Goal: Book appointment/travel/reservation

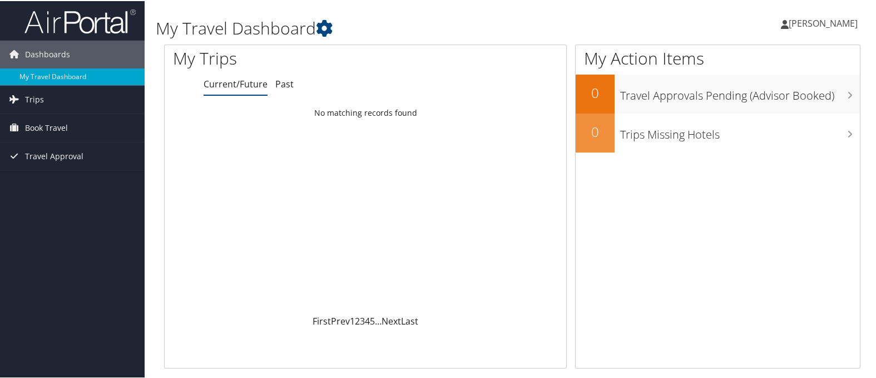
drag, startPoint x: 402, startPoint y: 230, endPoint x: 464, endPoint y: 283, distance: 81.3
click at [464, 283] on div "Loading... No matching records found" at bounding box center [366, 207] width 402 height 211
click at [428, 249] on div "Loading... No matching records found" at bounding box center [366, 207] width 402 height 211
click at [448, 229] on div "Loading... No matching records found" at bounding box center [366, 207] width 402 height 211
click at [506, 200] on div "Loading... No matching records found" at bounding box center [366, 207] width 402 height 211
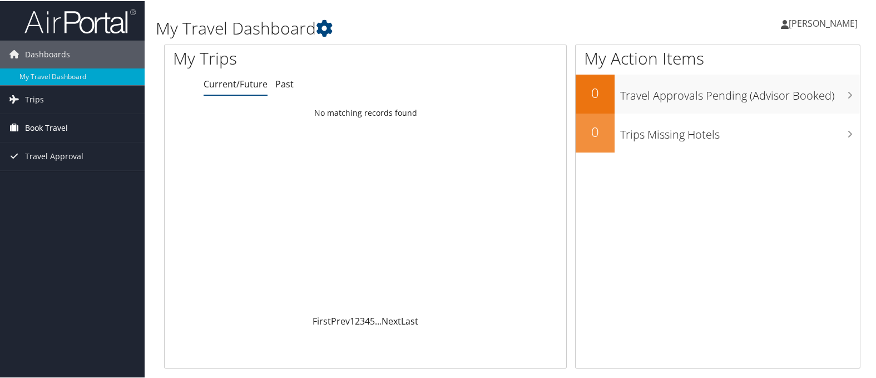
click at [55, 129] on span "Book Travel" at bounding box center [46, 127] width 43 height 28
click at [259, 314] on div "First Prev 1 2 3 4 5 … Next Last" at bounding box center [365, 319] width 385 height 13
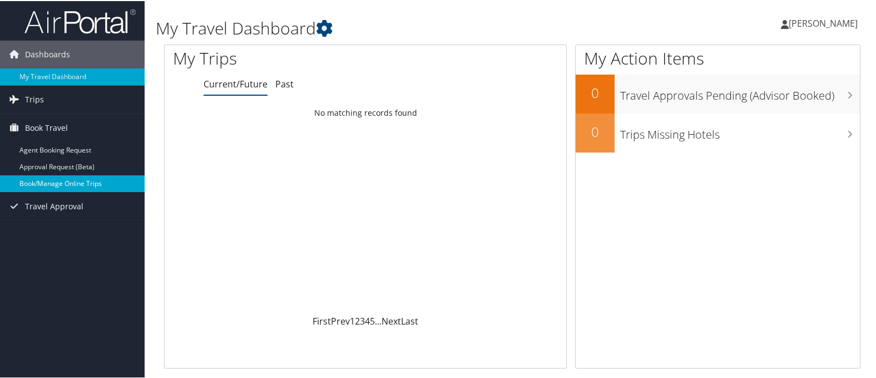
click at [75, 186] on link "Book/Manage Online Trips" at bounding box center [72, 182] width 145 height 17
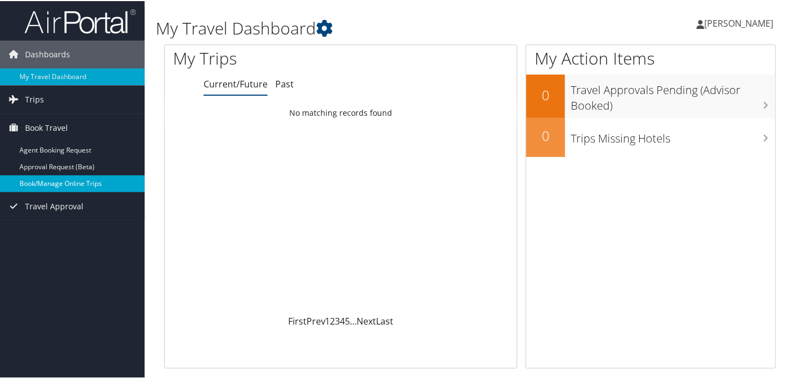
click at [57, 187] on link "Book/Manage Online Trips" at bounding box center [72, 182] width 145 height 17
